Goal: Information Seeking & Learning: Learn about a topic

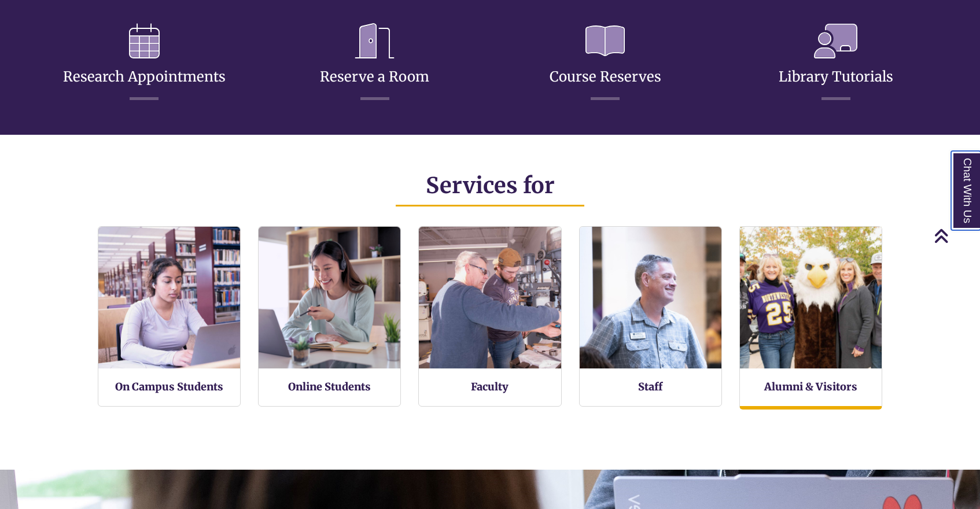
scroll to position [273, 980]
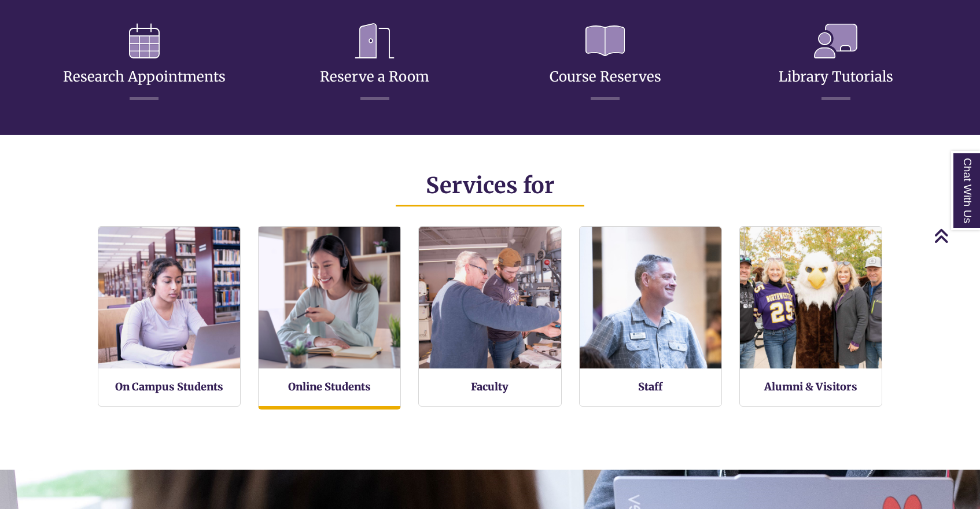
click at [343, 301] on img at bounding box center [330, 298] width 156 height 156
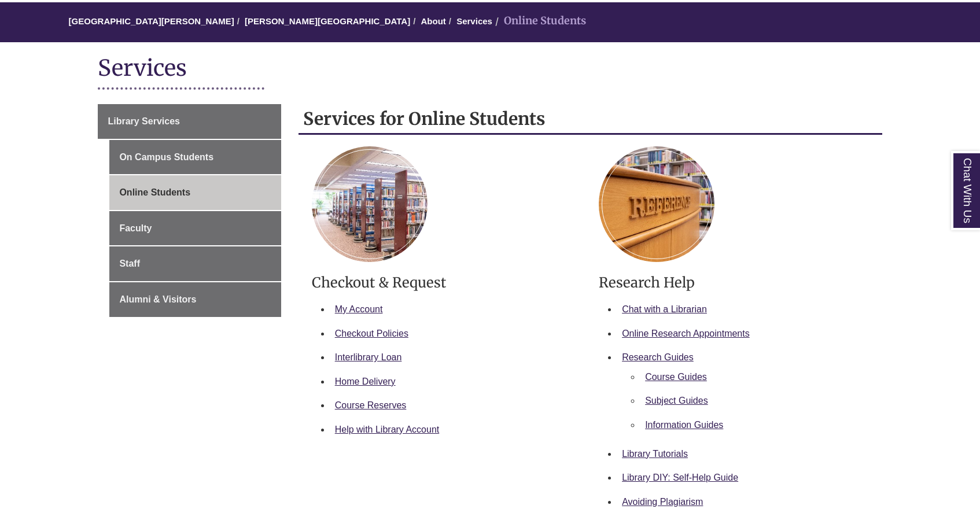
scroll to position [101, 0]
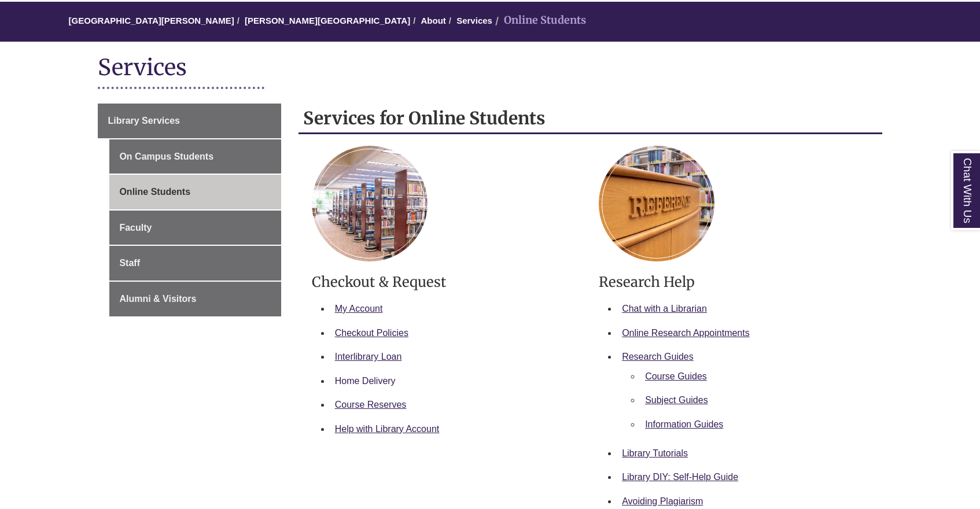
click at [364, 378] on link "Home Delivery" at bounding box center [365, 381] width 61 height 10
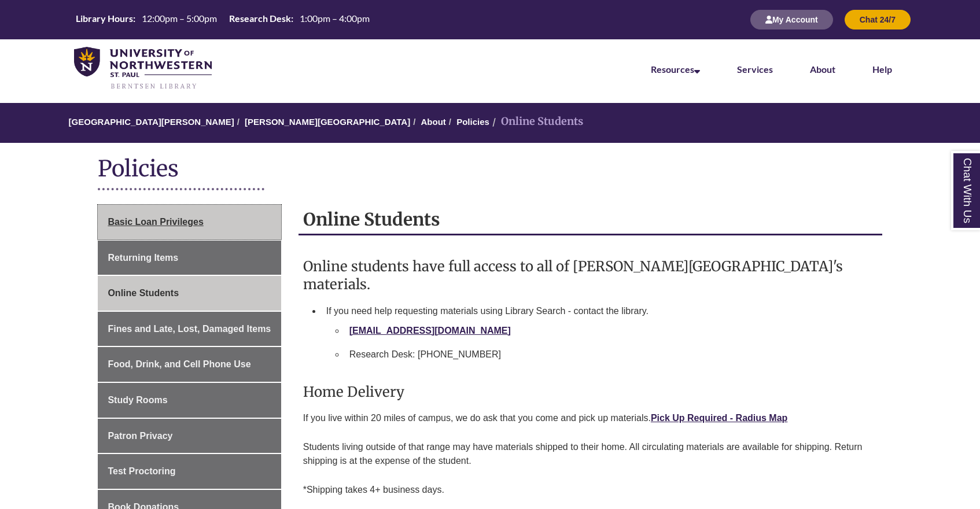
click at [176, 217] on span "Basic Loan Privileges" at bounding box center [155, 222] width 95 height 10
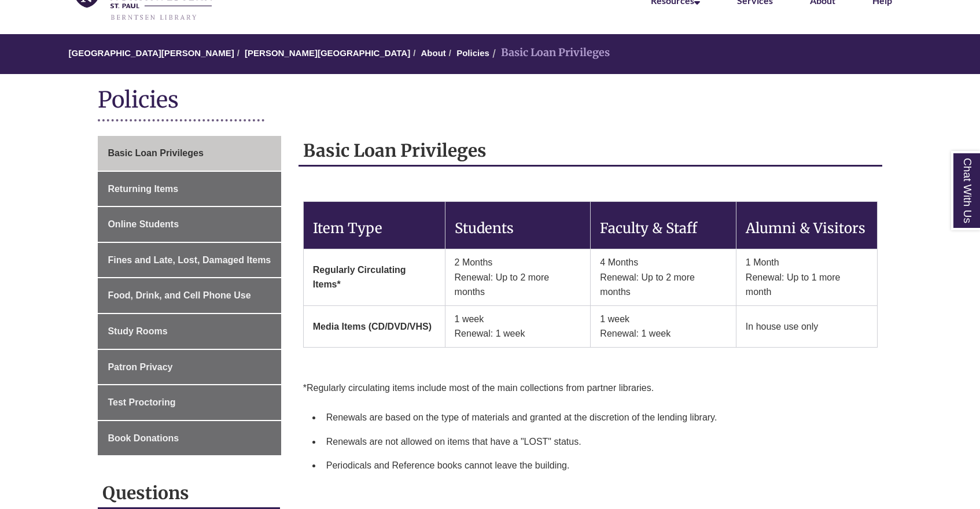
scroll to position [68, 0]
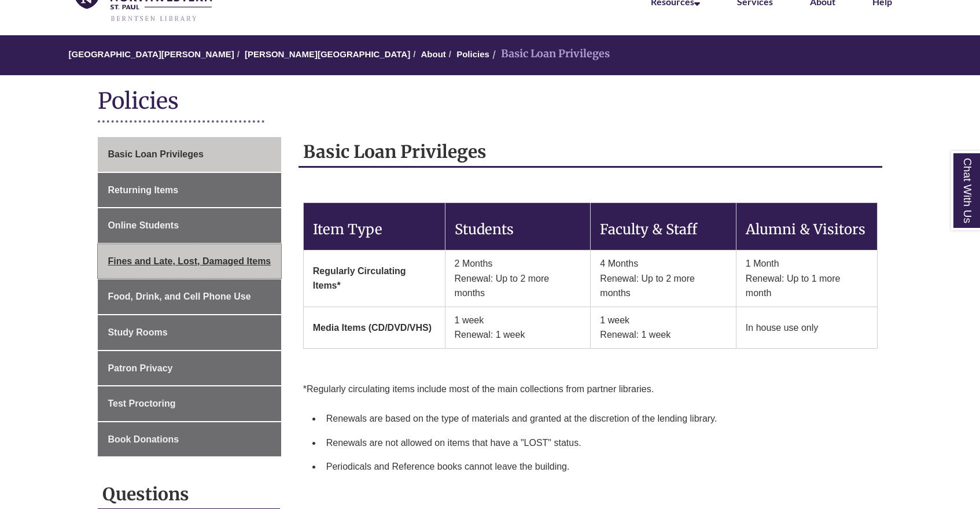
click at [225, 259] on span "Fines and Late, Lost, Damaged Items" at bounding box center [189, 261] width 163 height 10
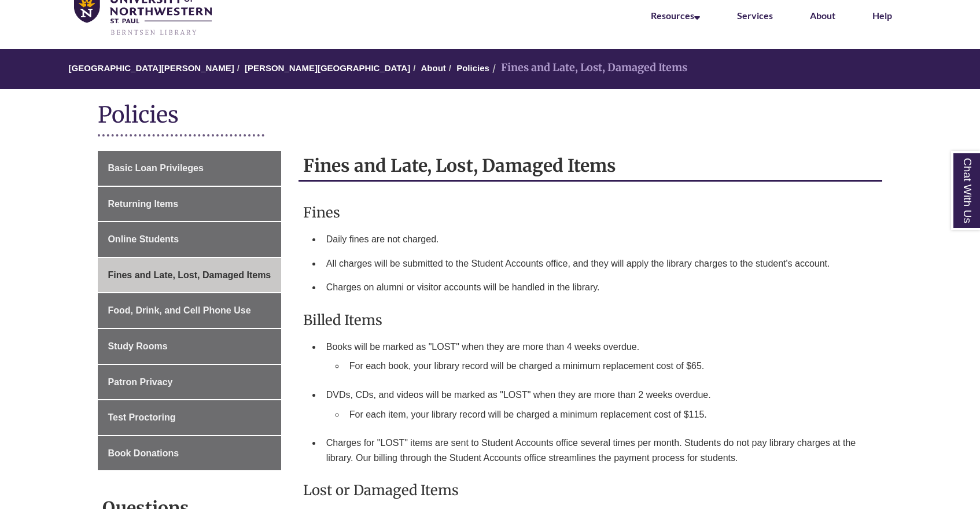
scroll to position [49, 0]
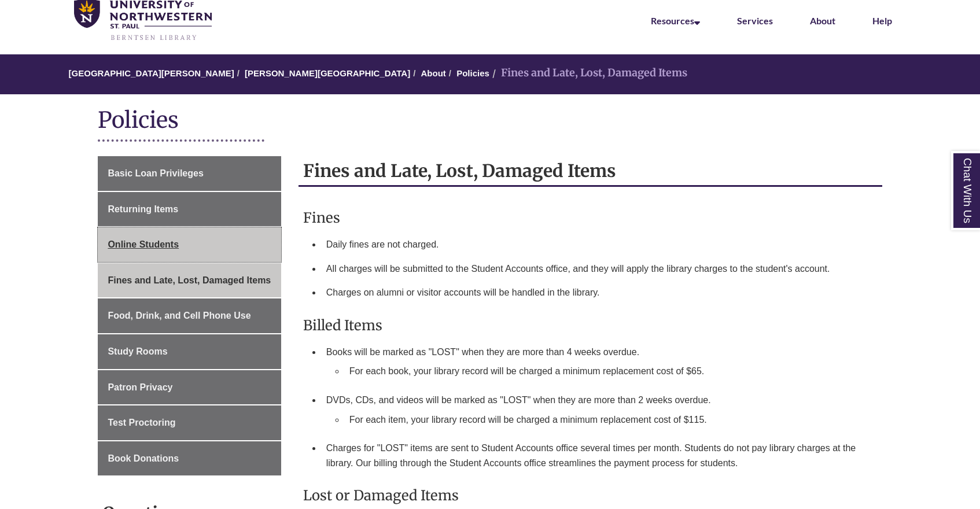
click at [189, 249] on link "Online Students" at bounding box center [189, 244] width 183 height 35
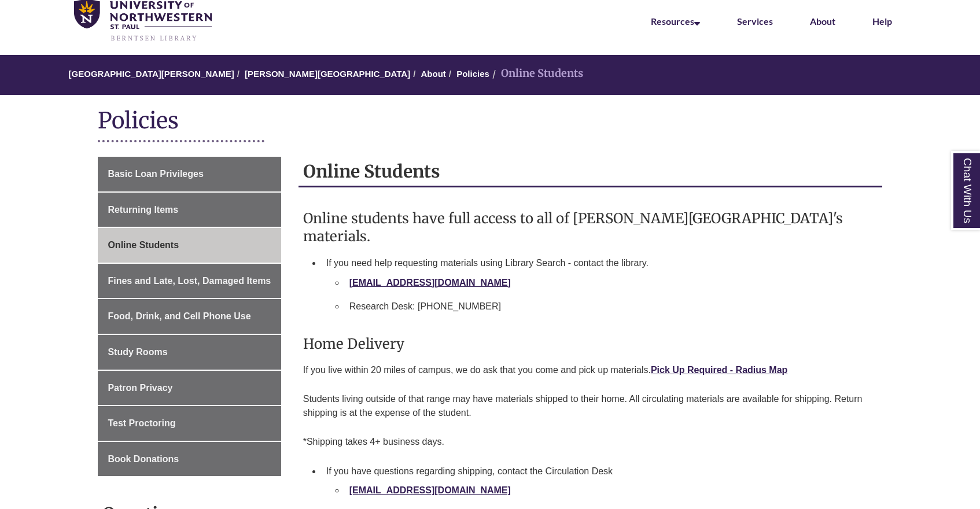
scroll to position [53, 0]
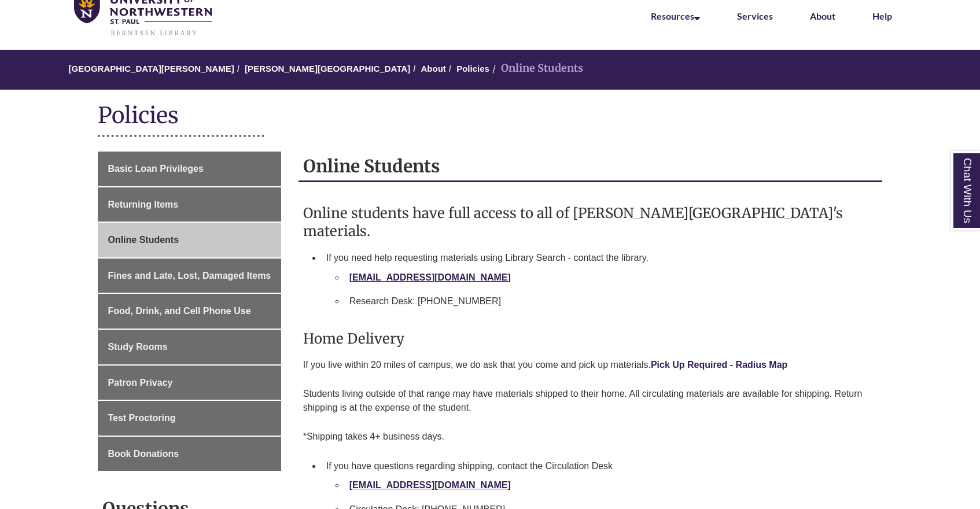
click at [745, 360] on link "Pick Up Required - Radius Map" at bounding box center [719, 365] width 137 height 10
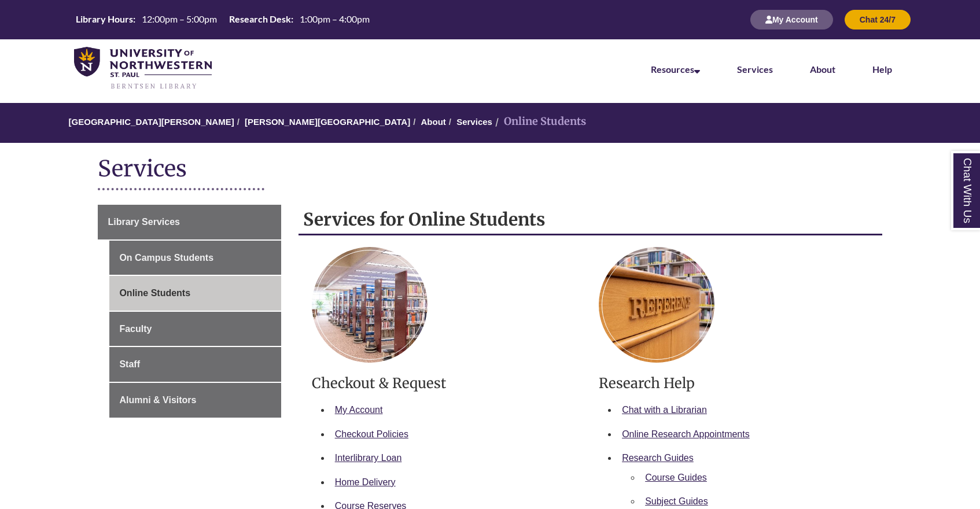
scroll to position [101, 0]
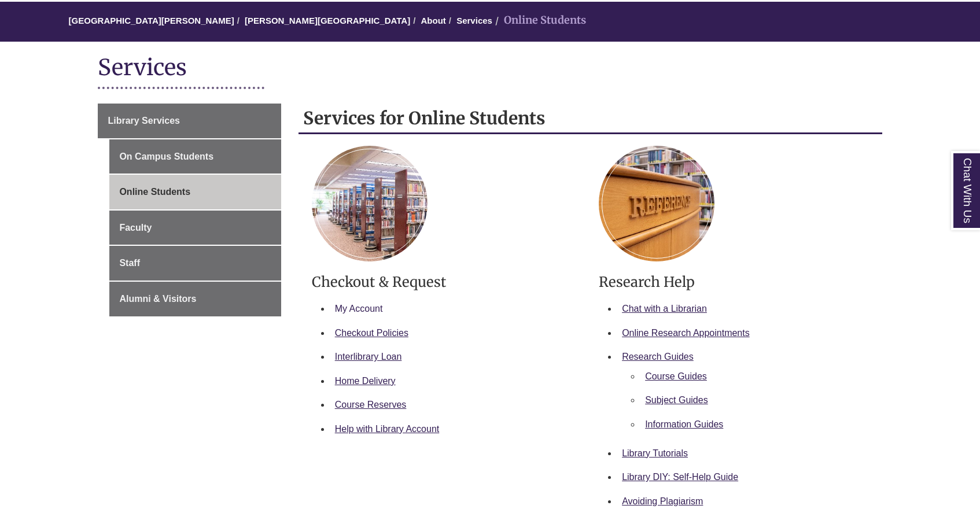
click at [362, 306] on link "My Account" at bounding box center [359, 309] width 48 height 10
